Goal: Task Accomplishment & Management: Use online tool/utility

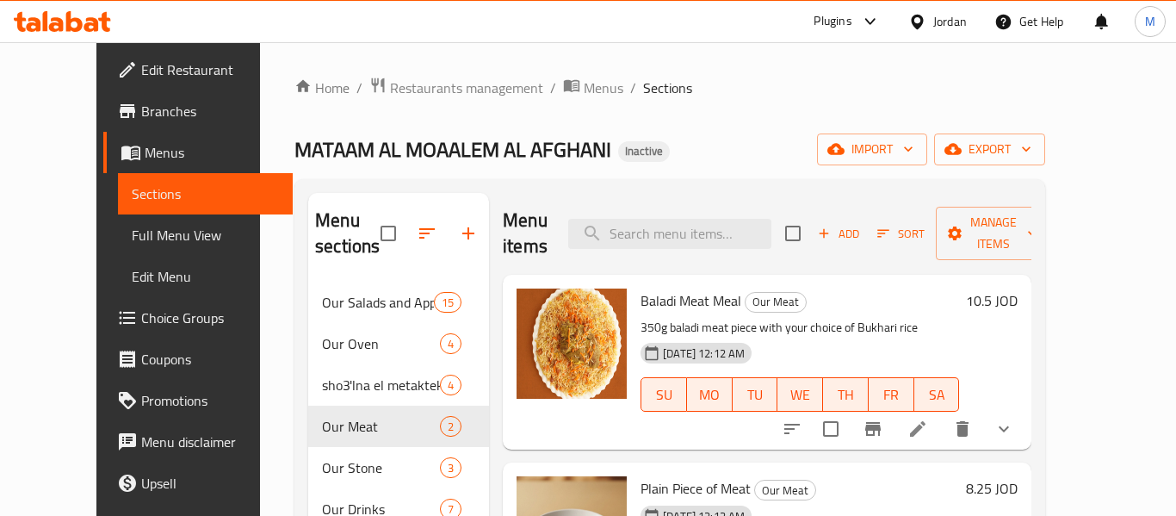
click at [941, 22] on div "Jordan" at bounding box center [951, 21] width 34 height 19
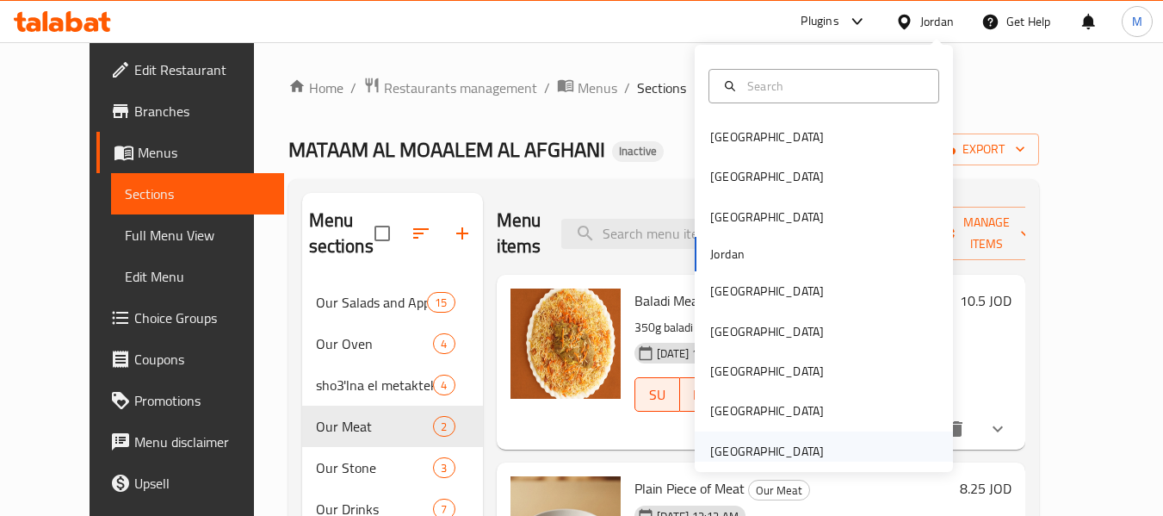
click at [785, 456] on div "[GEOGRAPHIC_DATA]" at bounding box center [767, 451] width 114 height 19
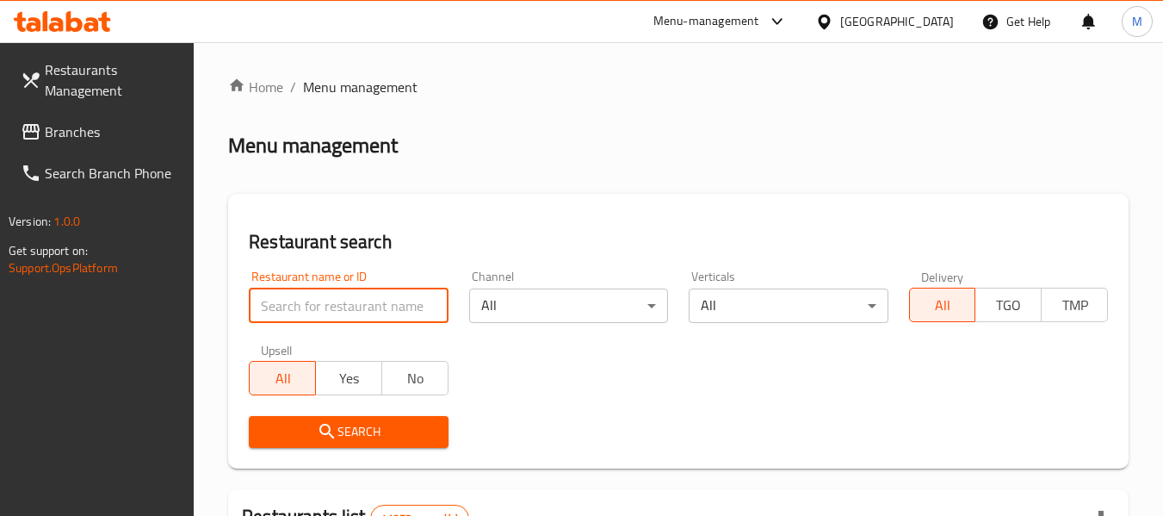
click at [366, 303] on input "search" at bounding box center [348, 305] width 199 height 34
paste input "Bzuriyeh"
type input "Bzuriyeh"
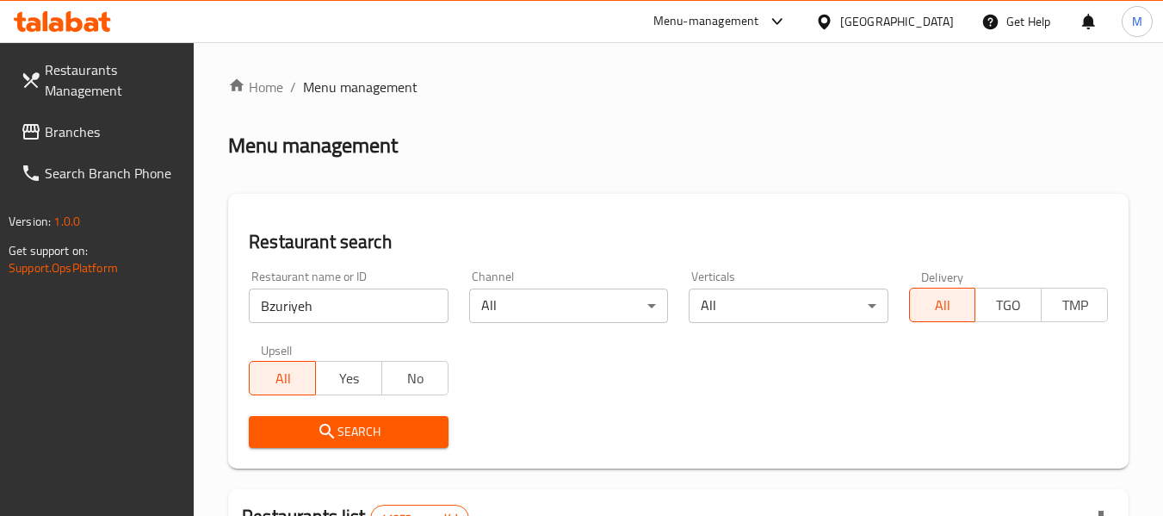
click at [379, 433] on span "Search" at bounding box center [348, 432] width 171 height 22
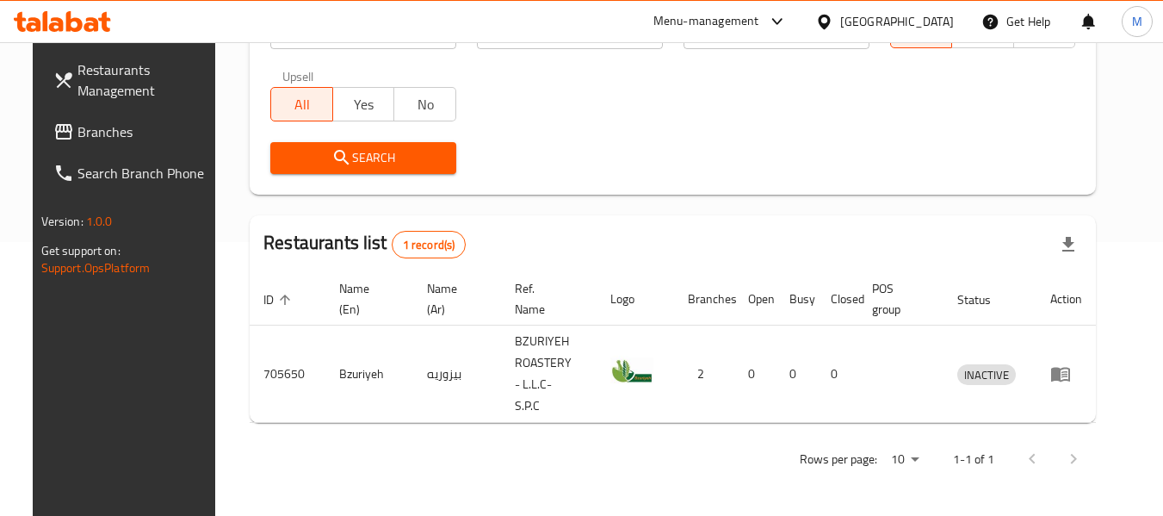
scroll to position [252, 0]
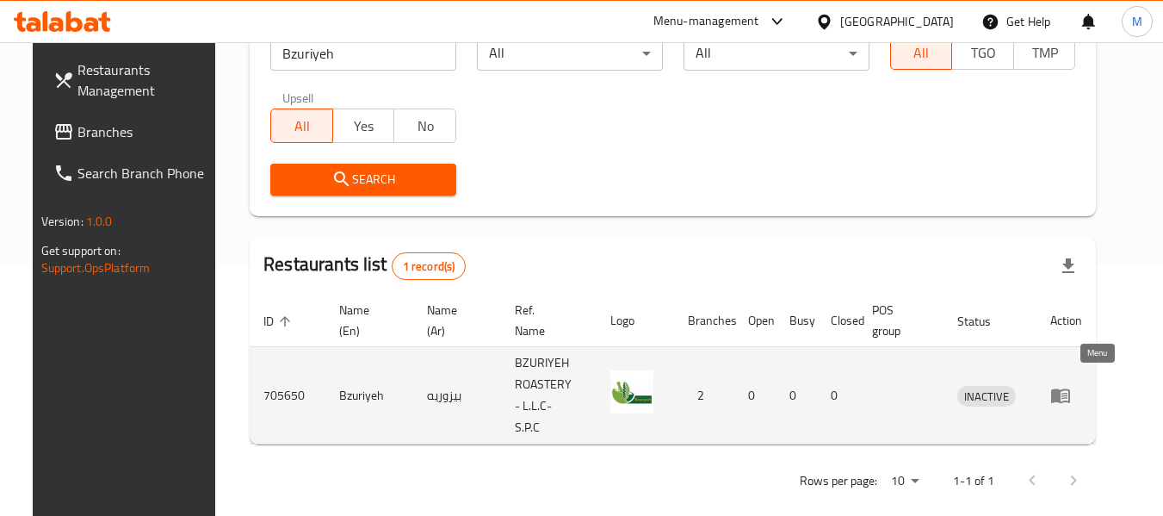
click at [1082, 385] on link "enhanced table" at bounding box center [1067, 395] width 32 height 21
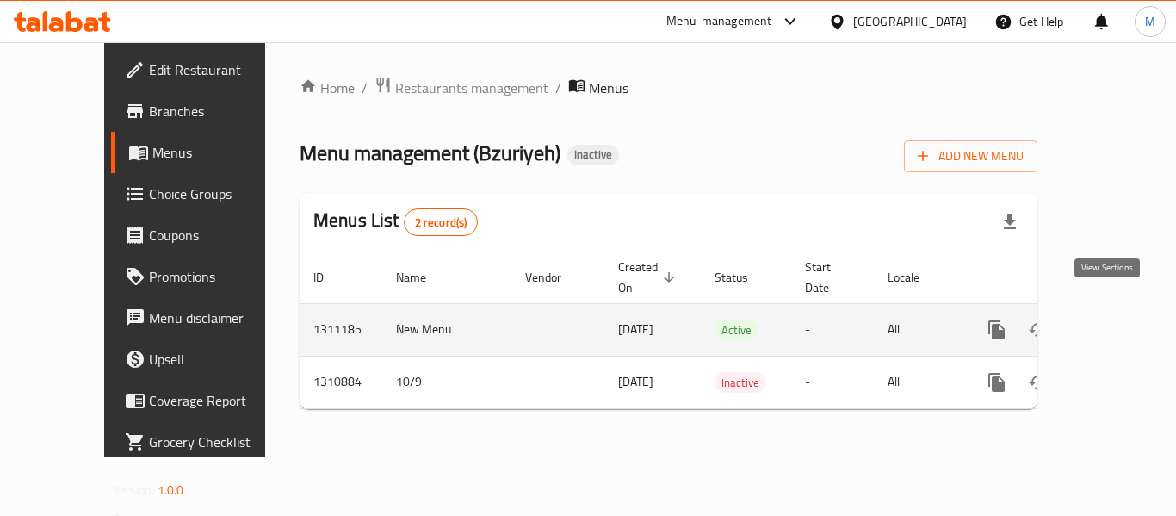
click at [1111, 319] on icon "enhanced table" at bounding box center [1121, 329] width 21 height 21
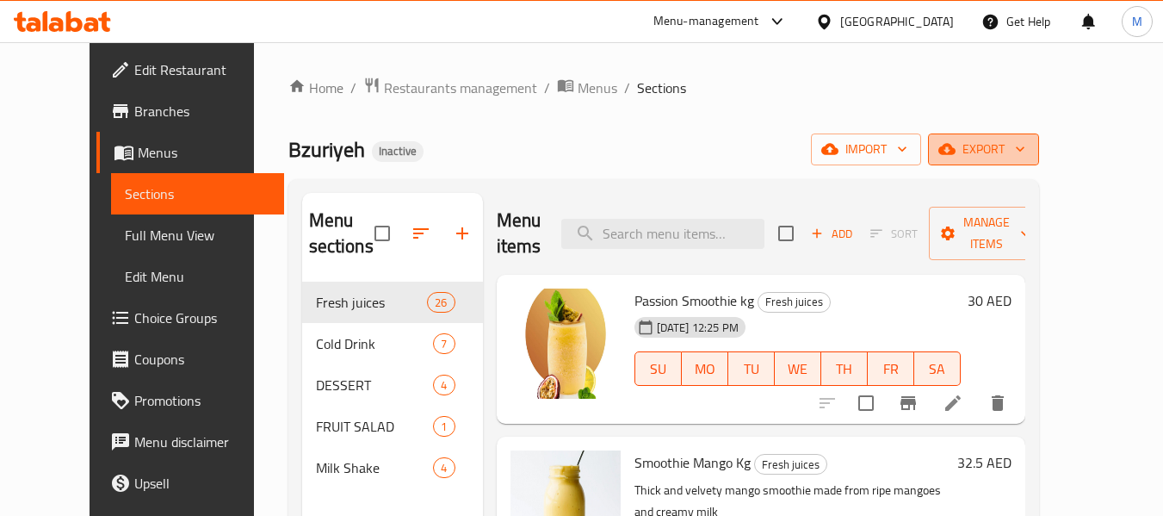
click at [1026, 150] on span "export" at bounding box center [984, 150] width 84 height 22
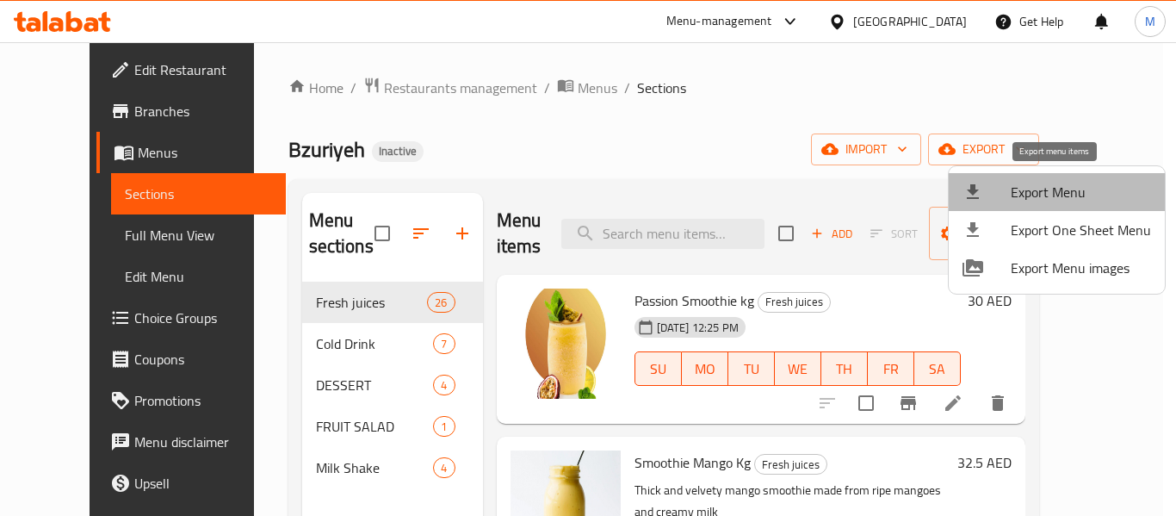
click at [1068, 189] on span "Export Menu" at bounding box center [1081, 192] width 140 height 21
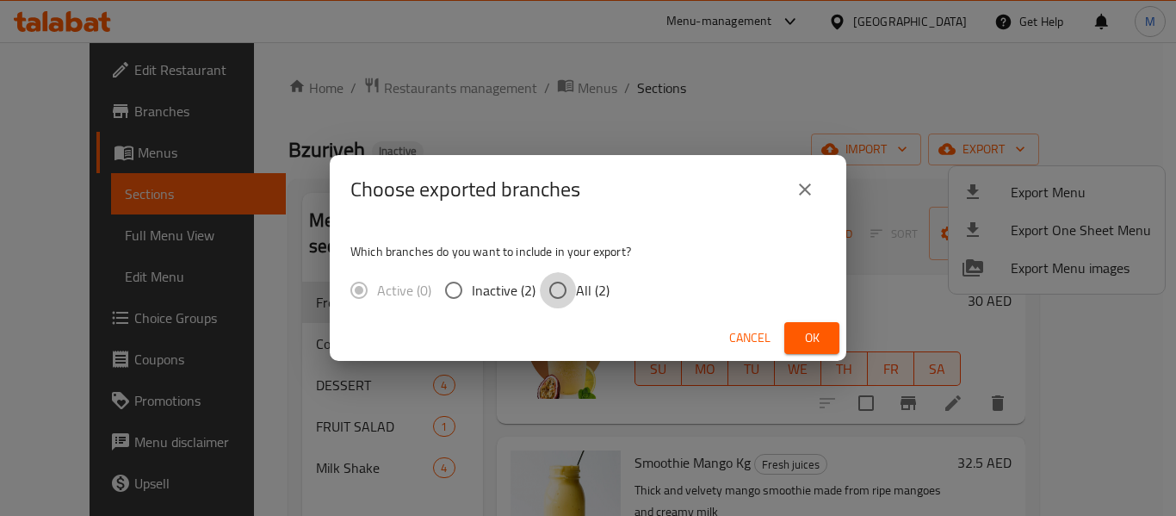
click at [573, 288] on input "All (2)" at bounding box center [558, 290] width 36 height 36
radio input "true"
click at [823, 333] on span "Ok" at bounding box center [812, 338] width 28 height 22
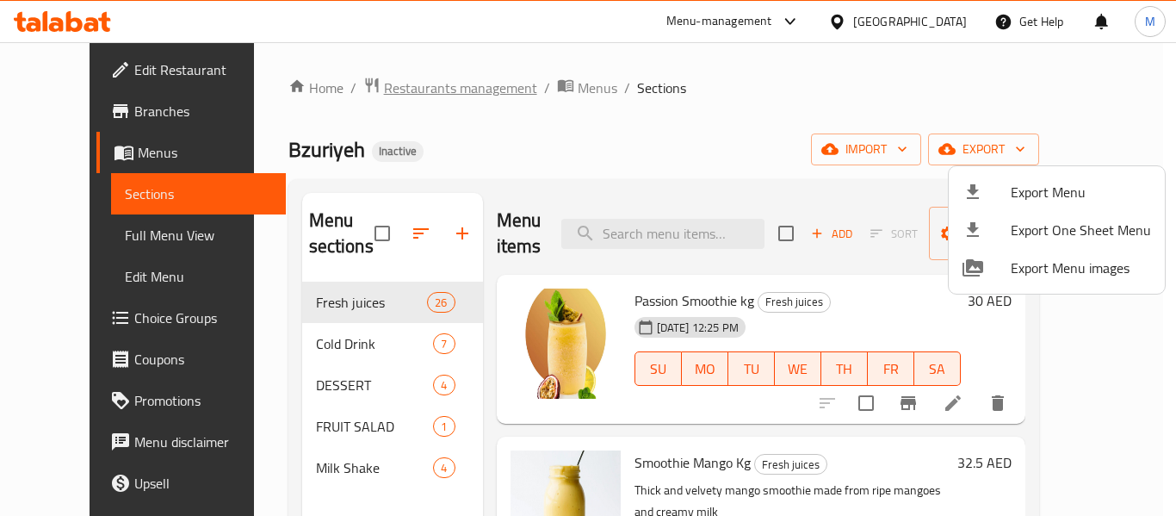
click at [357, 90] on div at bounding box center [588, 258] width 1176 height 516
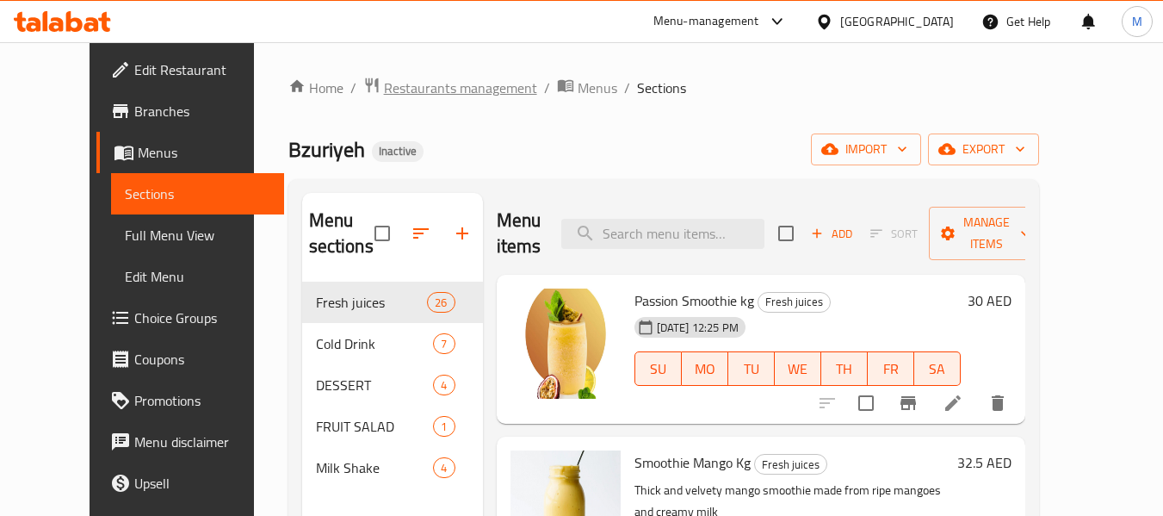
click at [384, 90] on span "Restaurants management" at bounding box center [460, 88] width 153 height 21
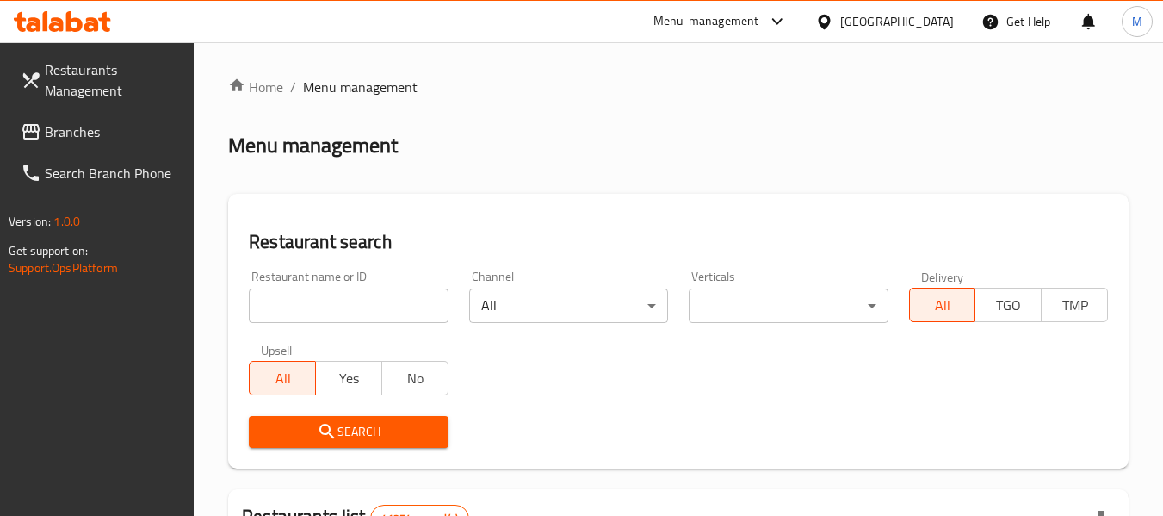
click at [346, 311] on input "search" at bounding box center [348, 305] width 199 height 34
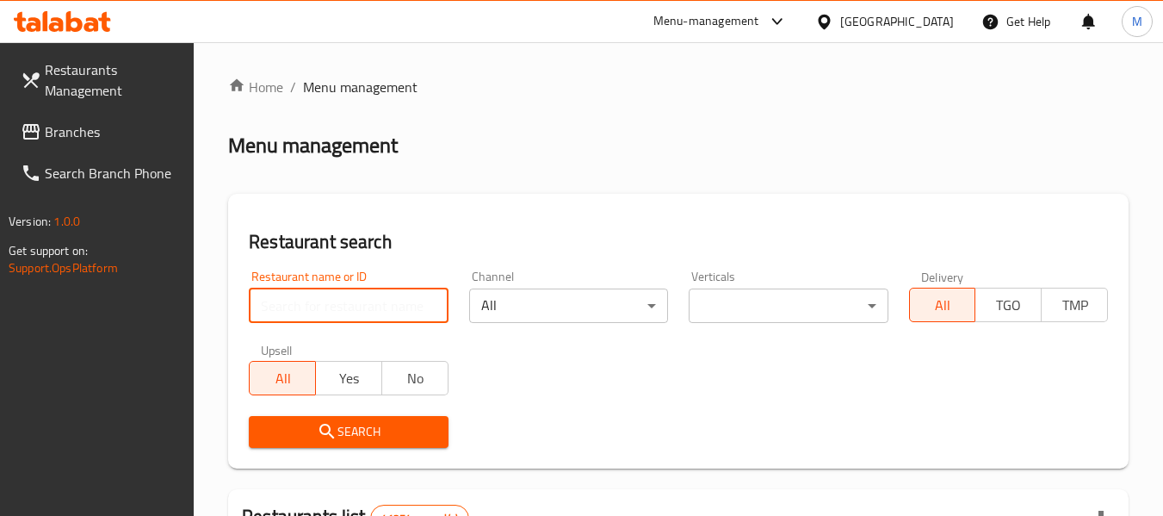
paste input "The Knot Cafe"
type input "The Knot Cafe"
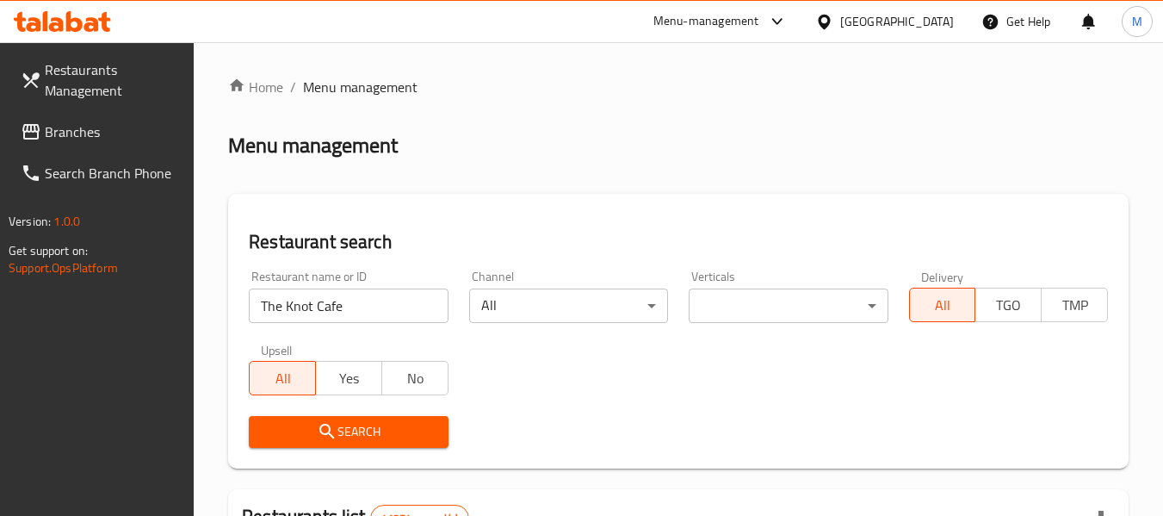
click at [330, 444] on button "Search" at bounding box center [348, 432] width 199 height 32
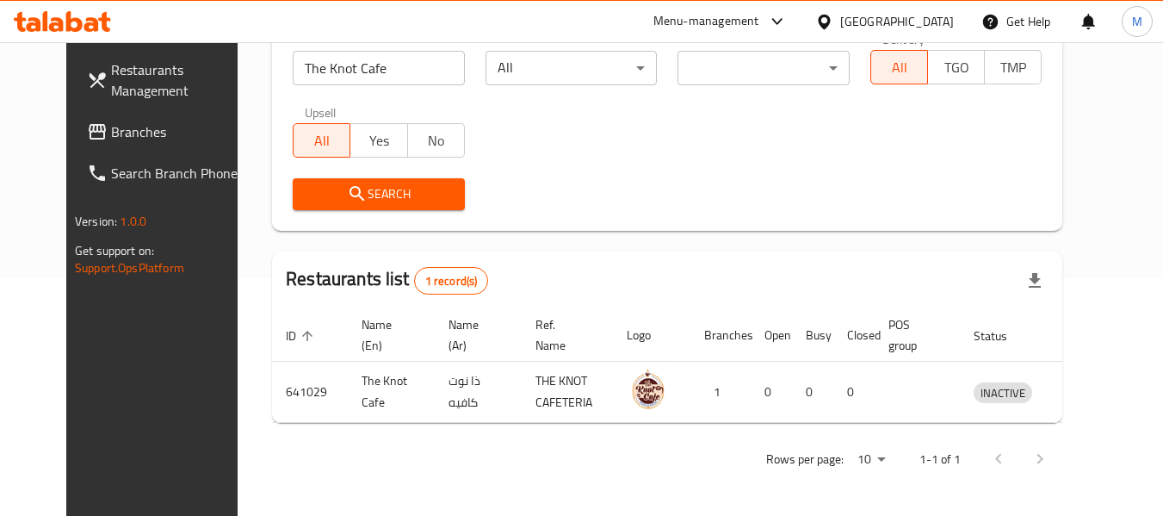
scroll to position [238, 0]
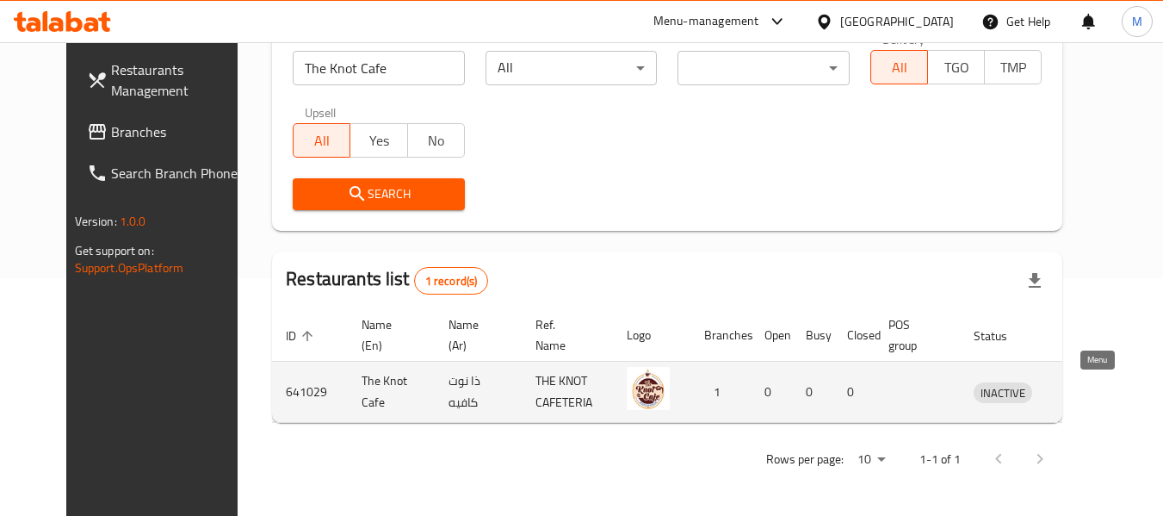
click at [1099, 395] on link "enhanced table" at bounding box center [1083, 391] width 32 height 21
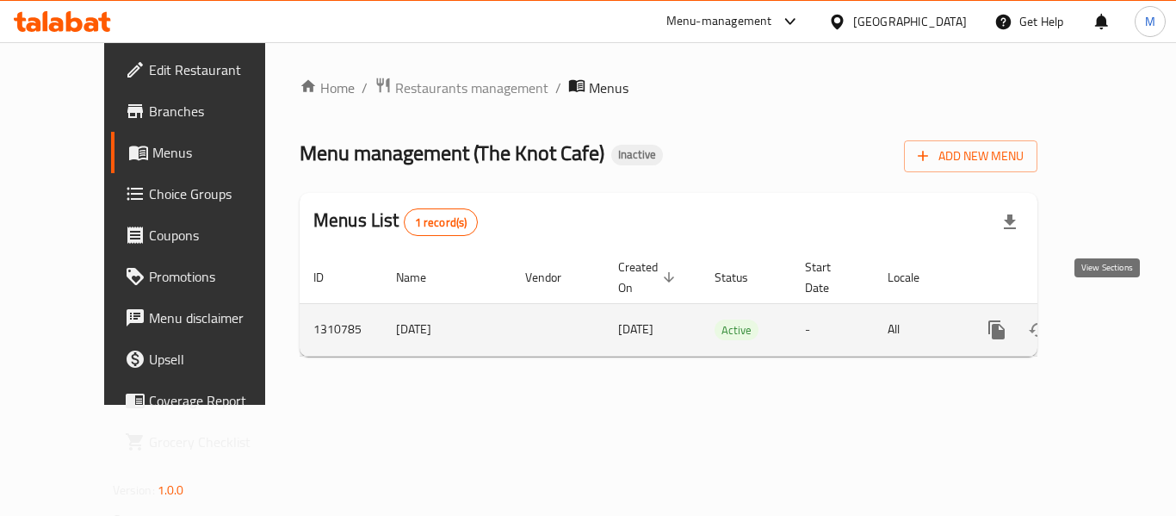
click at [1111, 319] on icon "enhanced table" at bounding box center [1121, 329] width 21 height 21
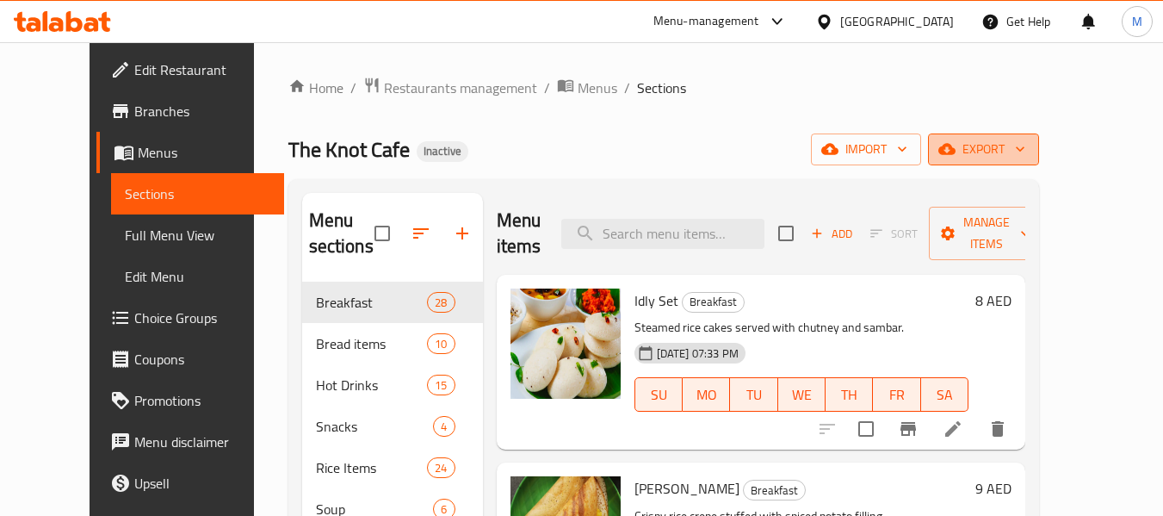
click at [1026, 140] on span "export" at bounding box center [984, 150] width 84 height 22
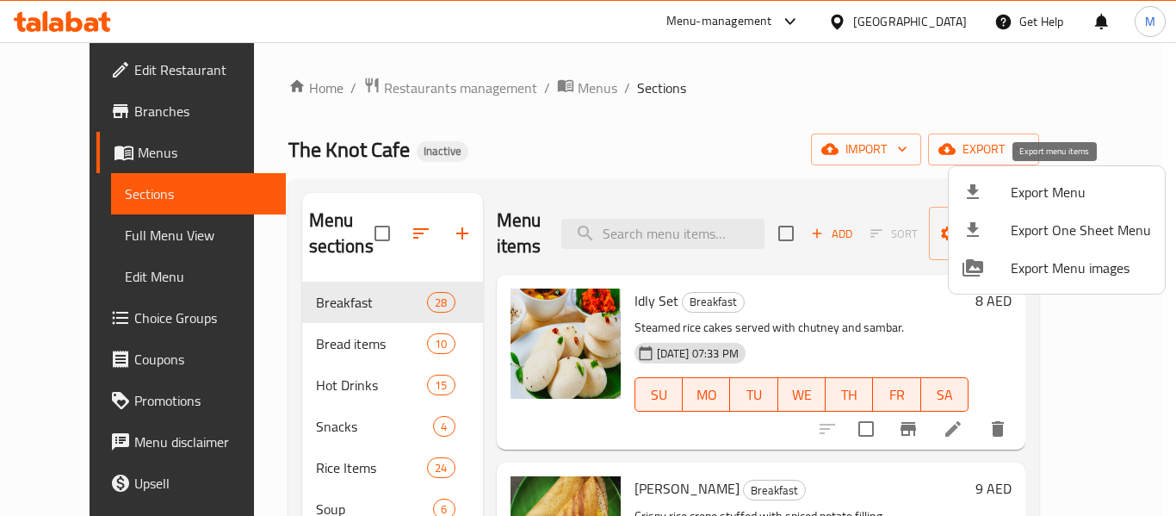
click at [1079, 190] on span "Export Menu" at bounding box center [1081, 192] width 140 height 21
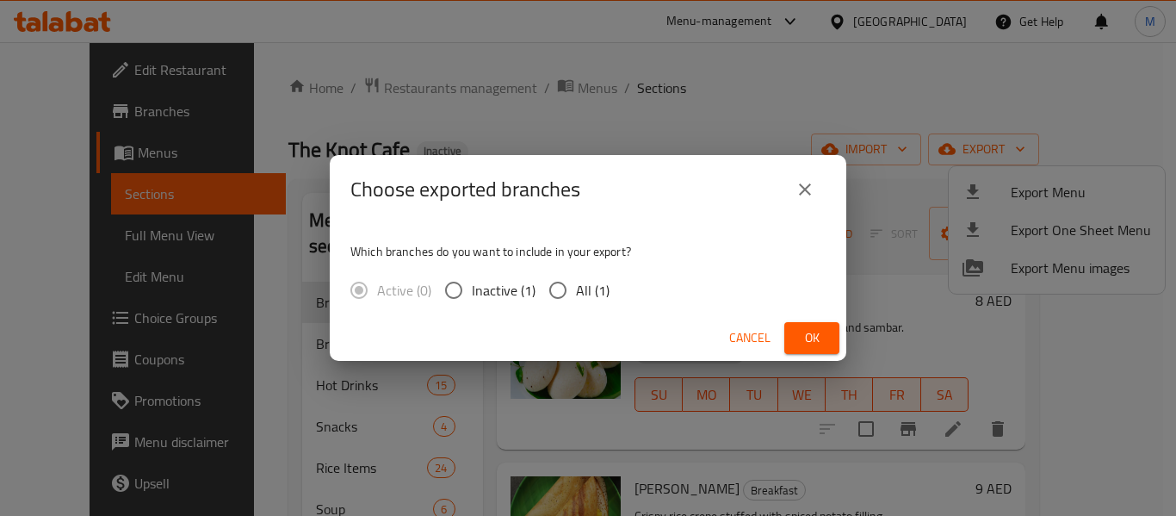
click at [586, 294] on span "All (1)" at bounding box center [593, 290] width 34 height 21
click at [576, 294] on input "All (1)" at bounding box center [558, 290] width 36 height 36
radio input "true"
click at [820, 343] on span "Ok" at bounding box center [812, 338] width 28 height 22
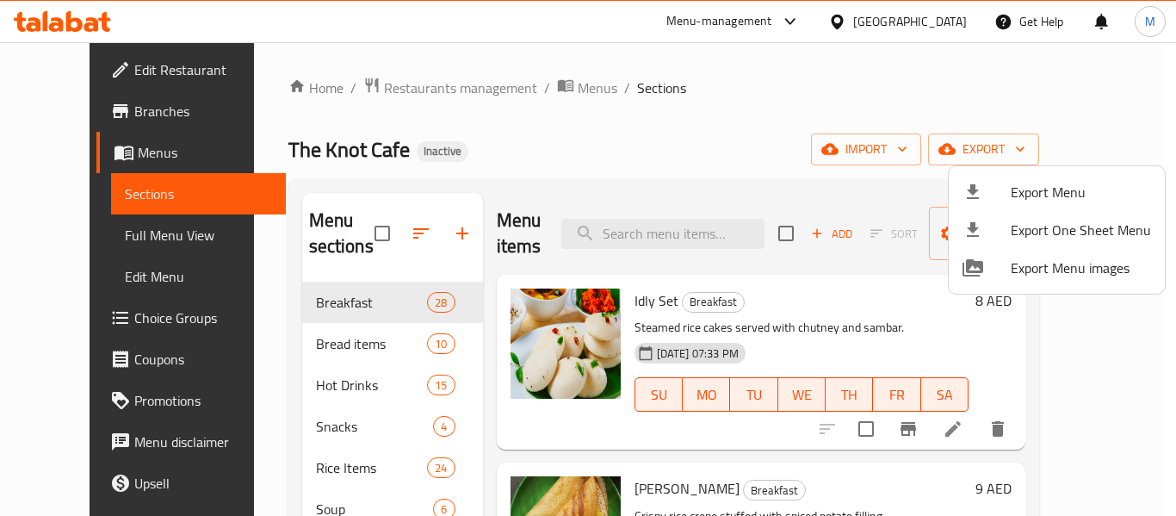
click at [753, 323] on div at bounding box center [588, 258] width 1176 height 516
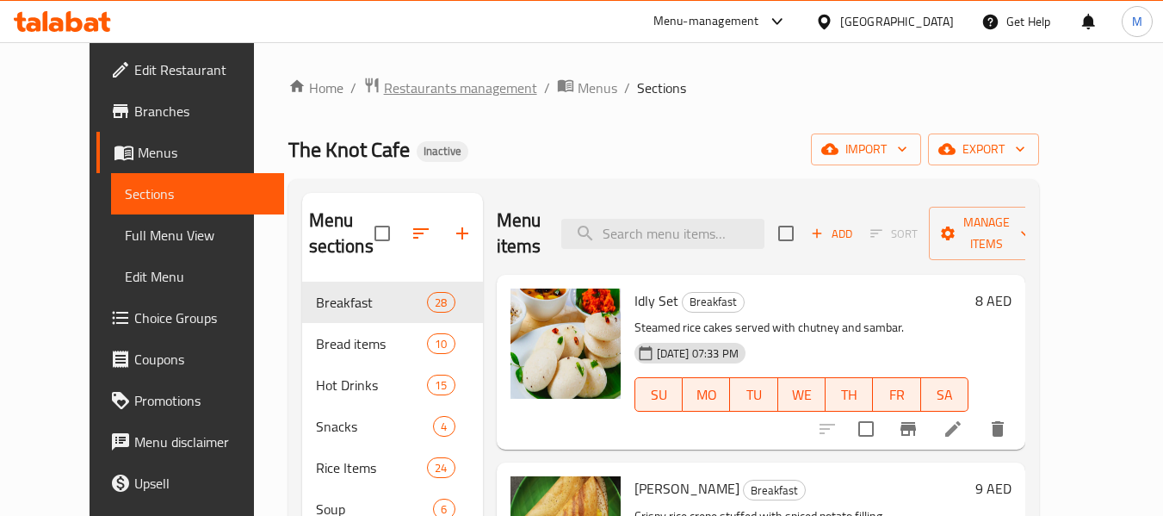
click at [384, 90] on span "Restaurants management" at bounding box center [460, 88] width 153 height 21
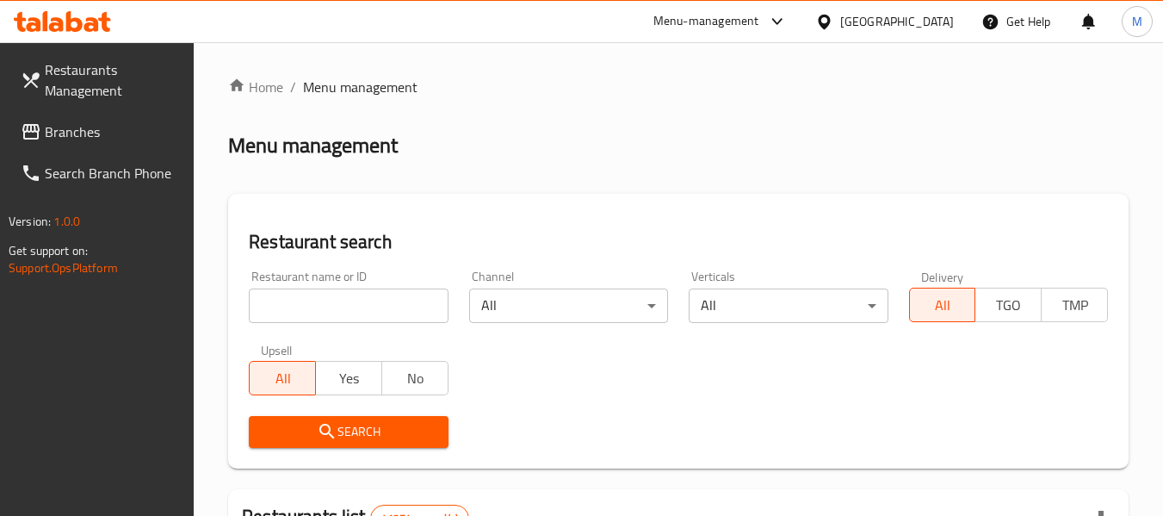
click at [277, 310] on input "search" at bounding box center [348, 305] width 199 height 34
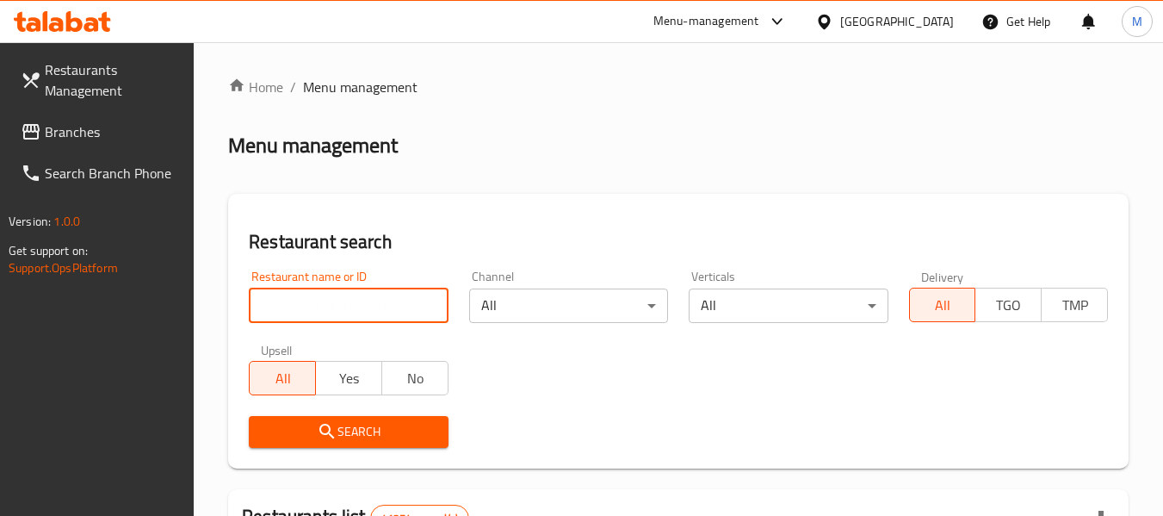
paste input "Dhe filter coffee shop"
type input "Dhe filter coffee shop"
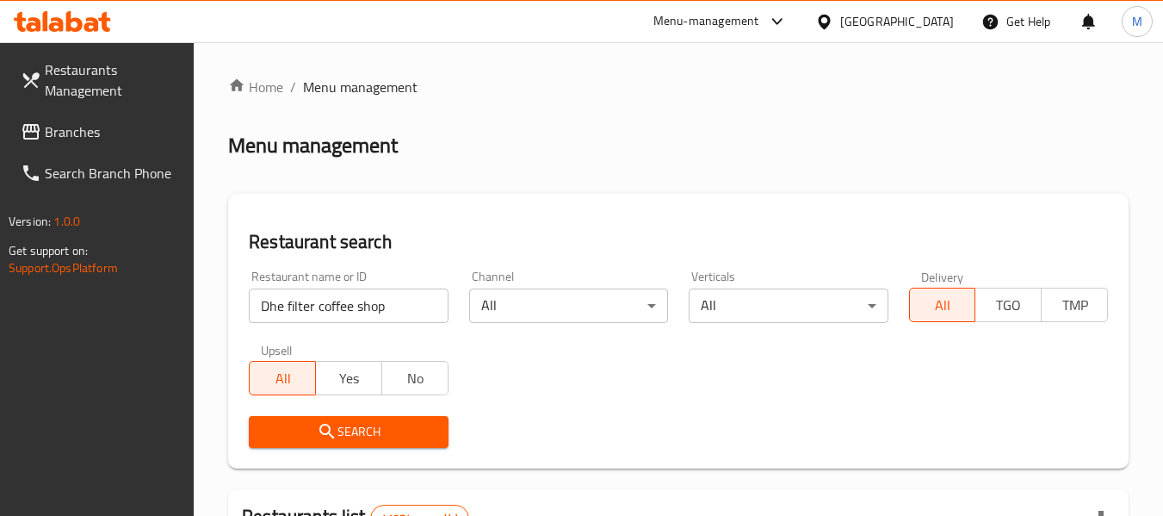
click at [310, 425] on span "Search" at bounding box center [348, 432] width 171 height 22
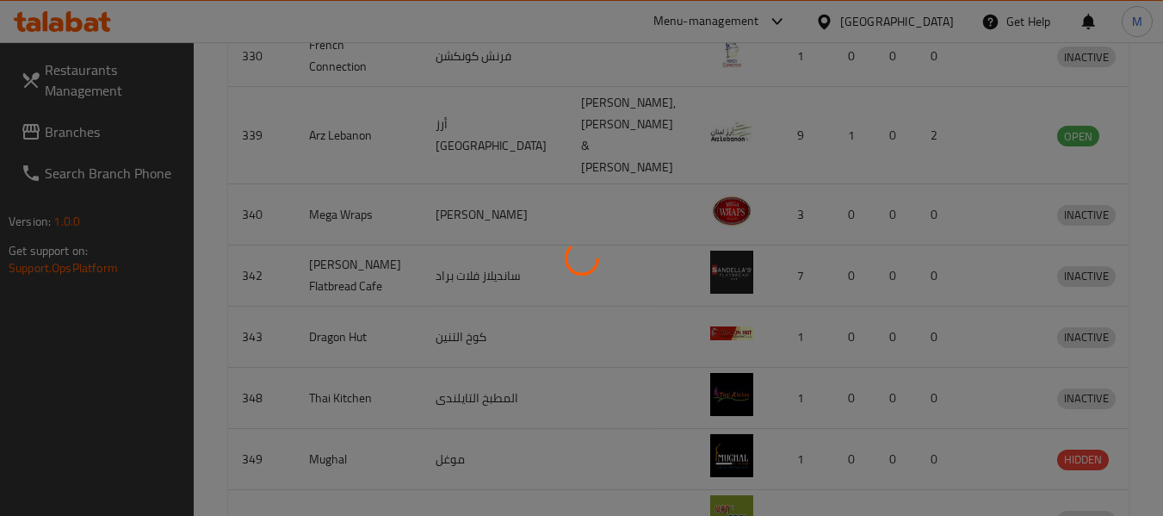
scroll to position [252, 0]
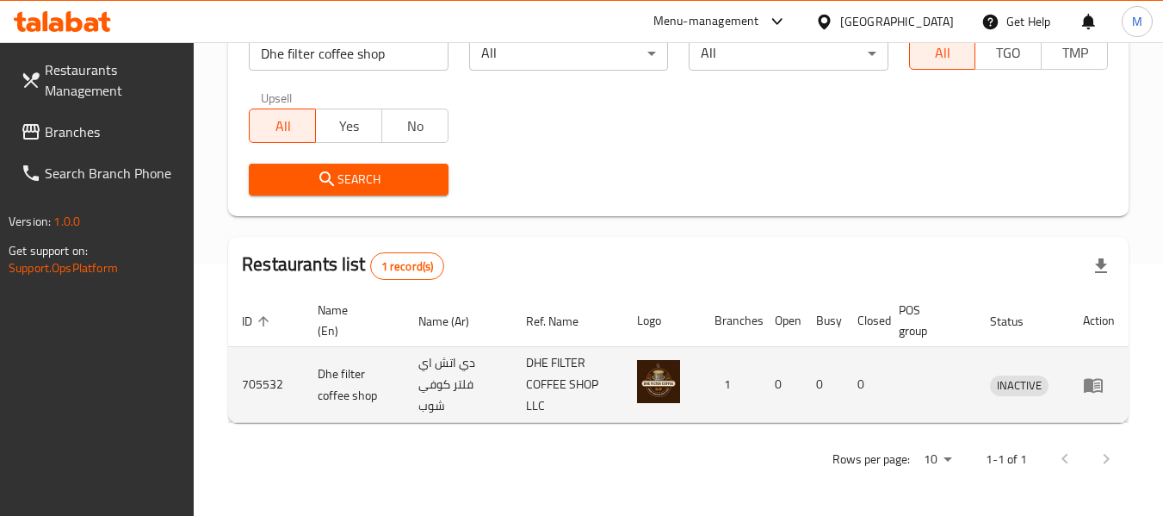
click at [1097, 388] on icon "enhanced table" at bounding box center [1093, 385] width 21 height 21
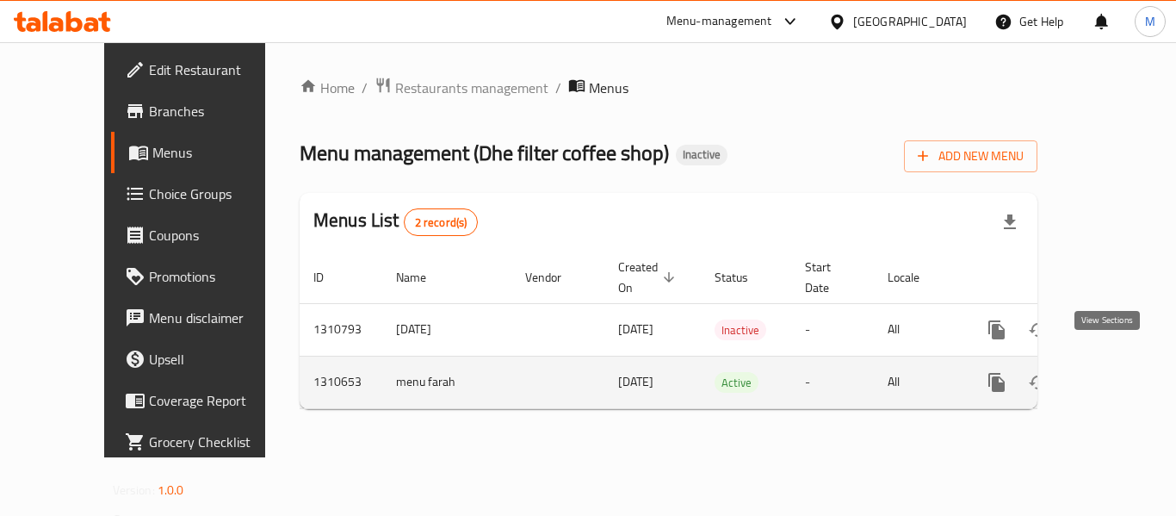
click at [1111, 372] on icon "enhanced table" at bounding box center [1121, 382] width 21 height 21
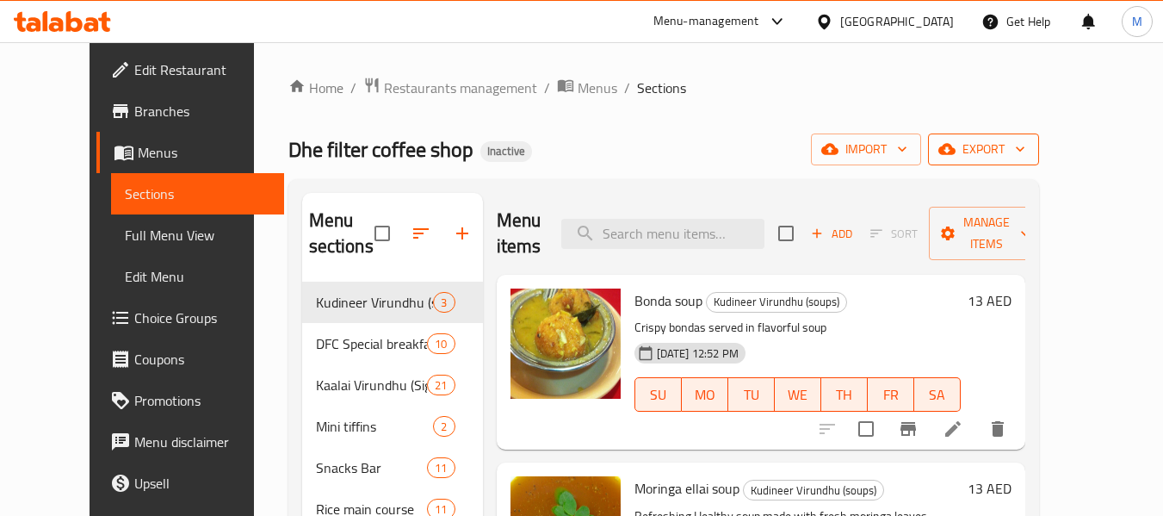
click at [1026, 140] on span "export" at bounding box center [984, 150] width 84 height 22
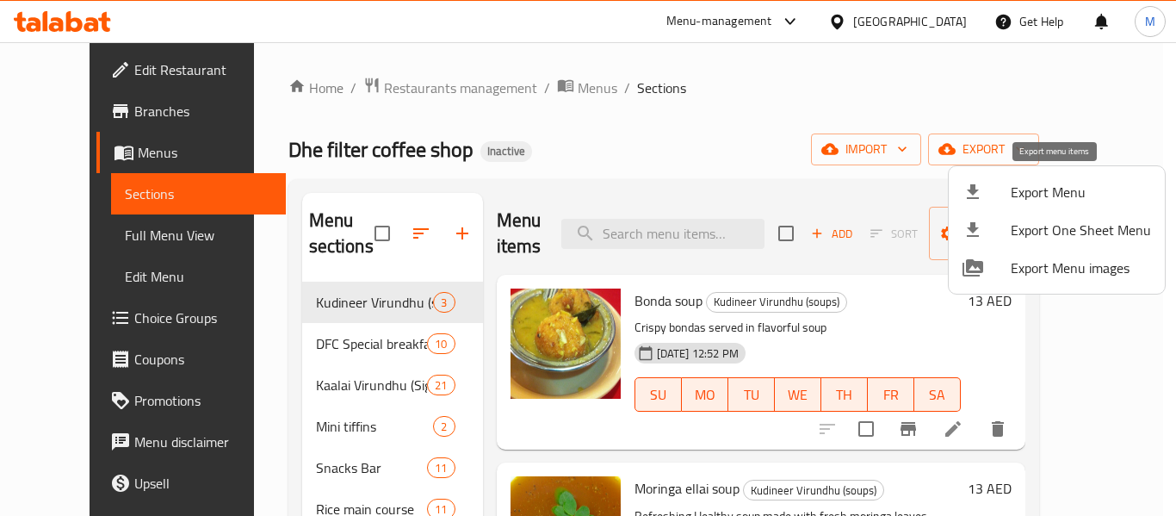
click at [1064, 187] on span "Export Menu" at bounding box center [1081, 192] width 140 height 21
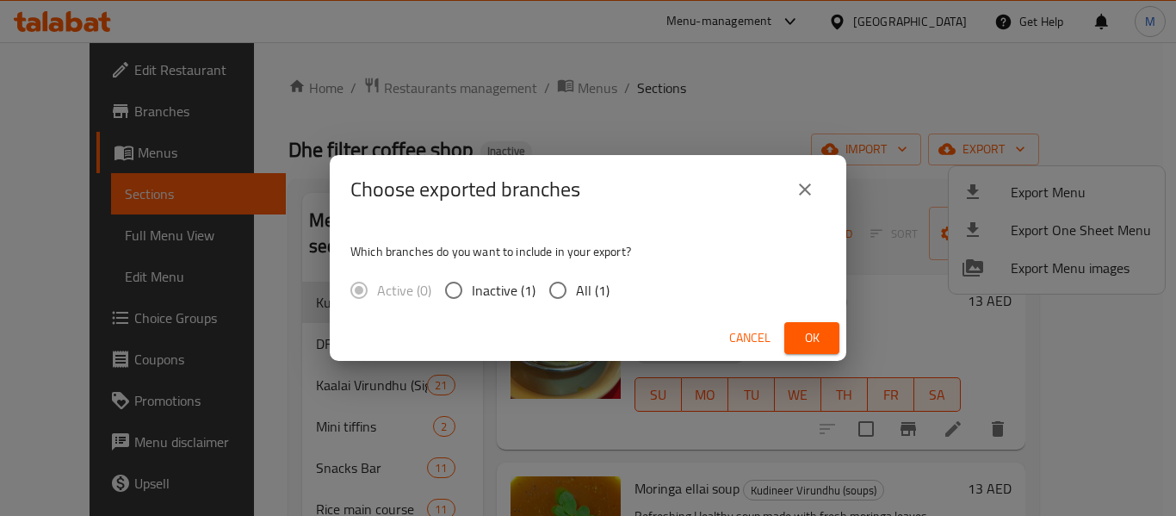
click at [601, 291] on span "All (1)" at bounding box center [593, 290] width 34 height 21
click at [576, 291] on input "All (1)" at bounding box center [558, 290] width 36 height 36
radio input "true"
click at [808, 338] on span "Ok" at bounding box center [812, 338] width 28 height 22
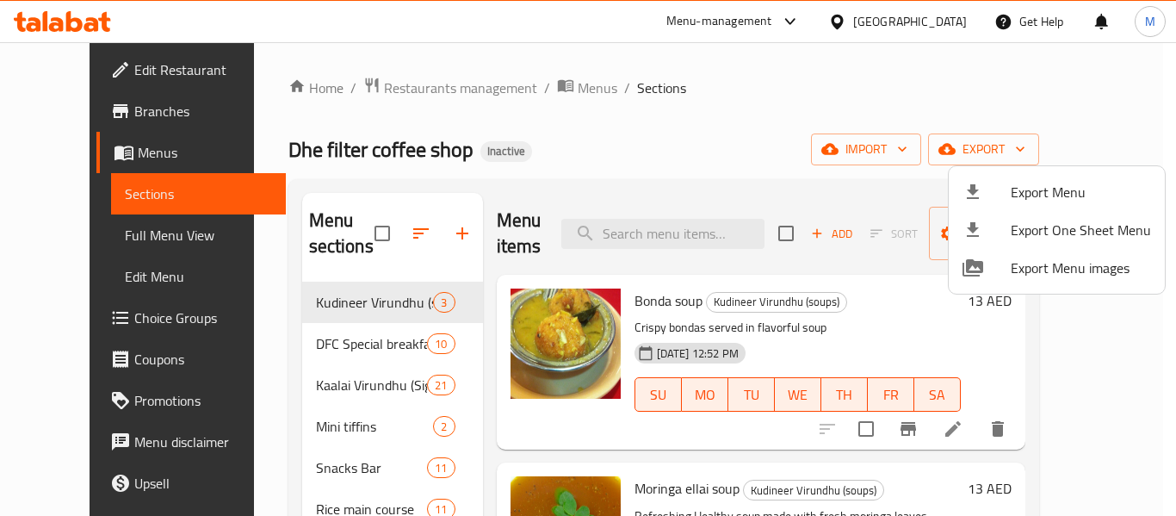
click at [410, 84] on div at bounding box center [588, 258] width 1176 height 516
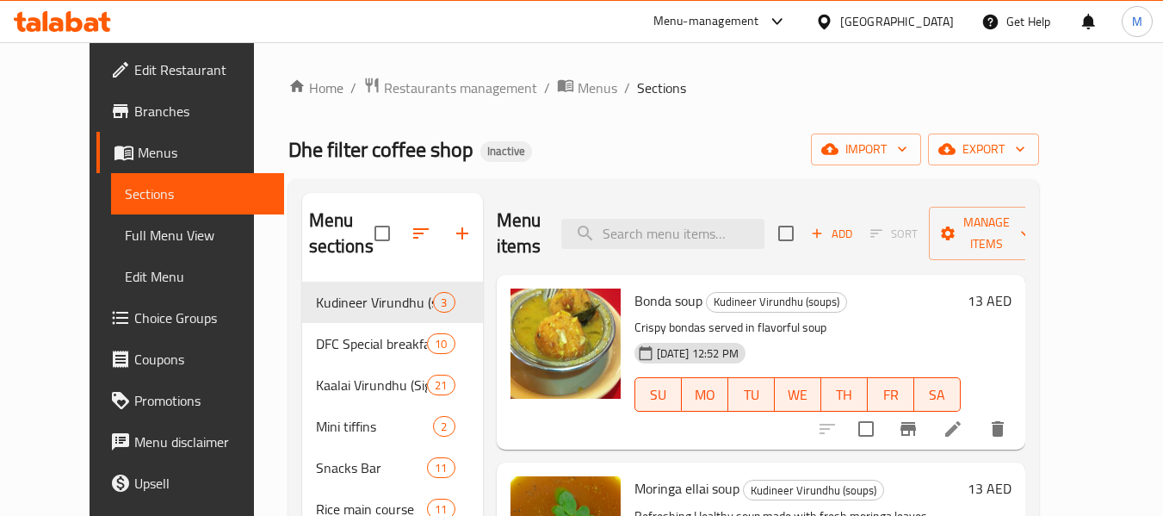
click at [410, 84] on span "Restaurants management" at bounding box center [460, 88] width 153 height 21
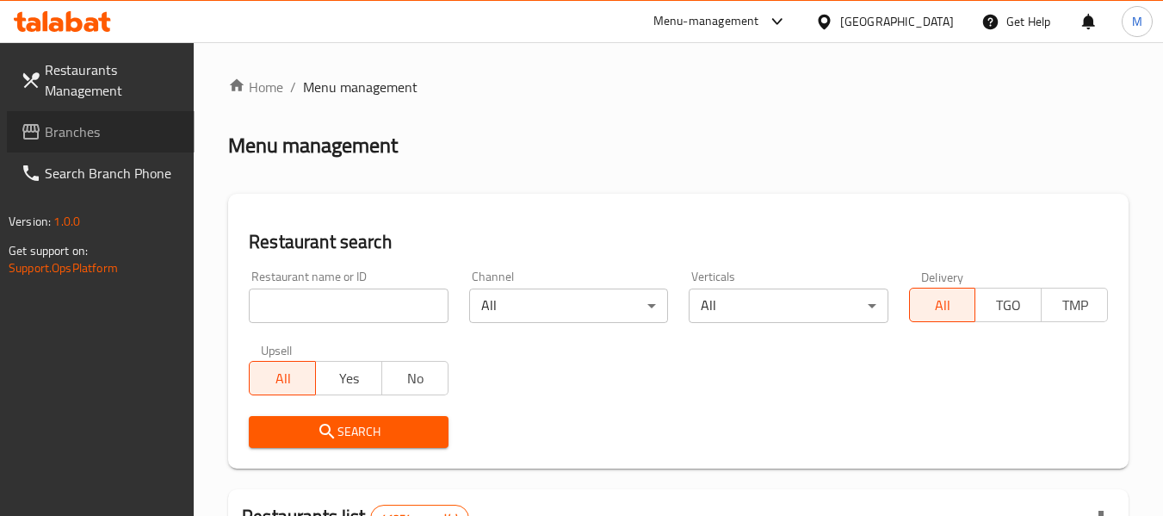
click at [93, 133] on span "Branches" at bounding box center [113, 131] width 136 height 21
